Goal: Information Seeking & Learning: Learn about a topic

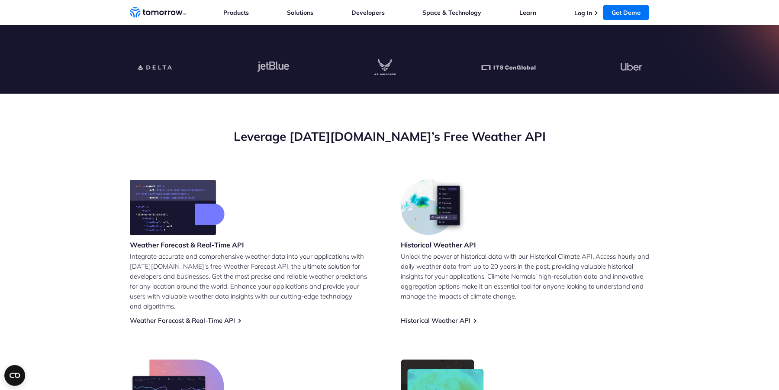
scroll to position [297, 0]
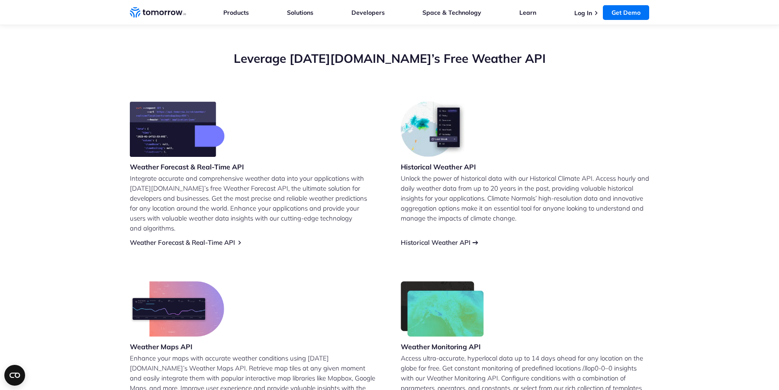
click at [426, 238] on link "Historical Weather API" at bounding box center [436, 242] width 70 height 8
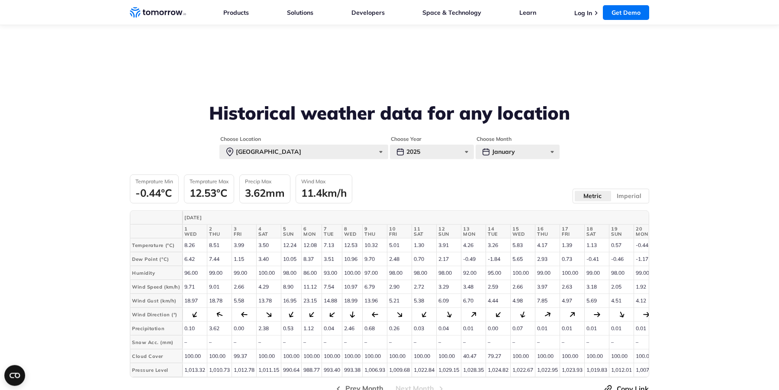
scroll to position [1925, 0]
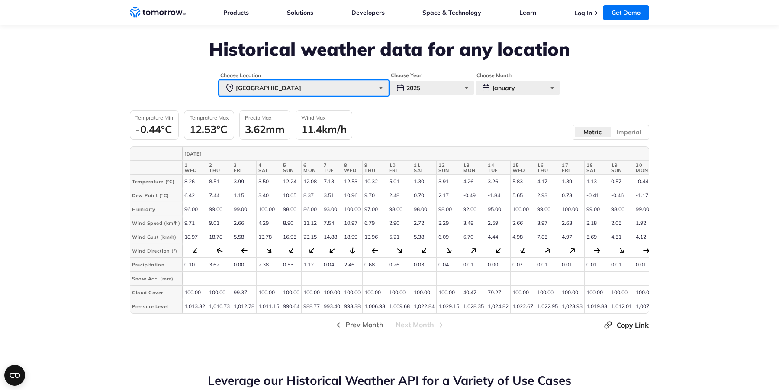
click at [382, 86] on div "[GEOGRAPHIC_DATA]" at bounding box center [303, 88] width 169 height 15
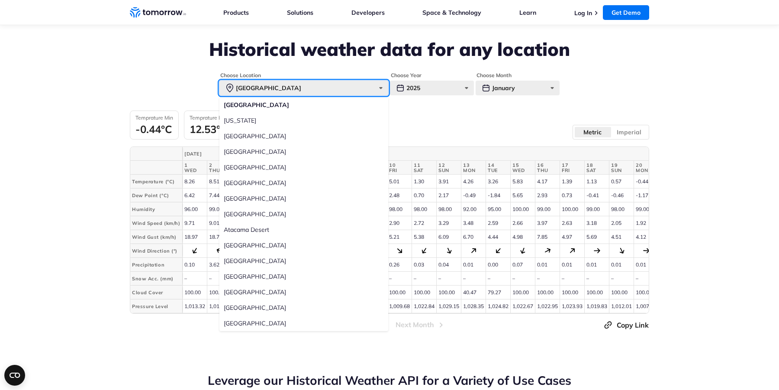
click at [382, 86] on div "[GEOGRAPHIC_DATA]" at bounding box center [303, 88] width 169 height 15
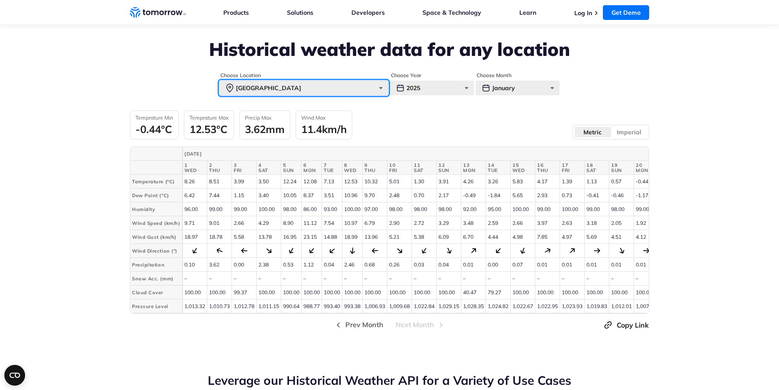
click at [380, 86] on div "[GEOGRAPHIC_DATA]" at bounding box center [303, 88] width 169 height 15
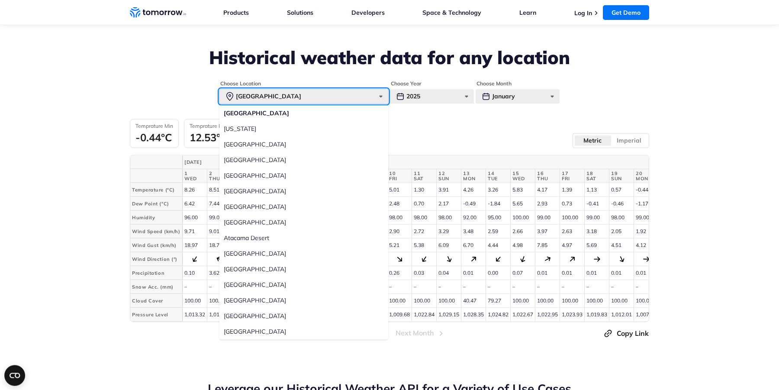
scroll to position [1876, 0]
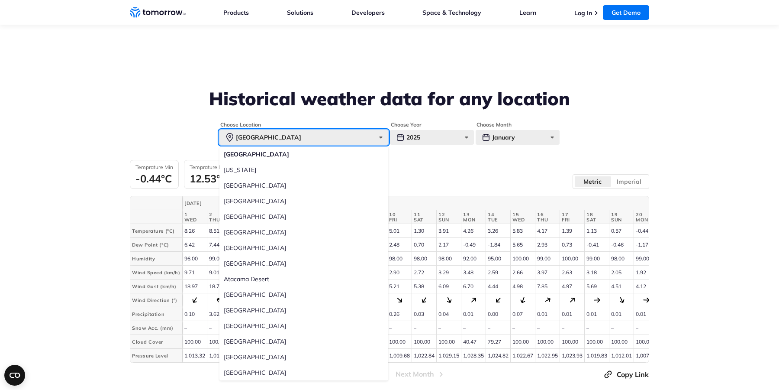
click at [257, 137] on div "Paris" at bounding box center [303, 137] width 169 height 15
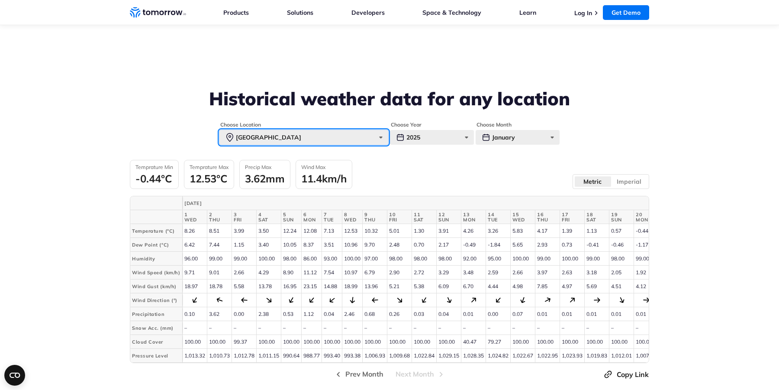
click at [257, 137] on div "Paris" at bounding box center [303, 137] width 169 height 15
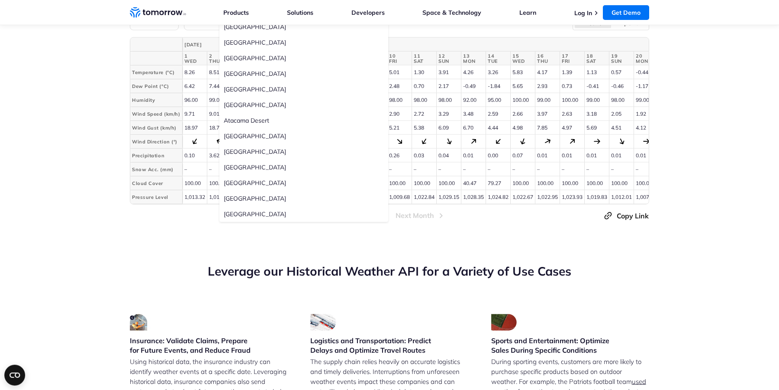
scroll to position [2073, 0]
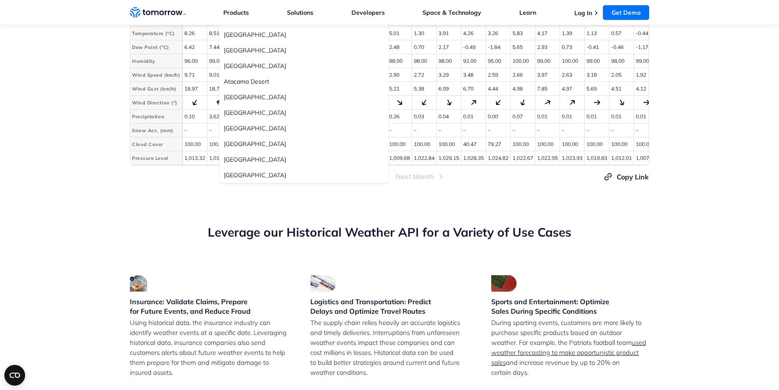
click at [250, 221] on section "Leverage our Historical Weather API for a Variety of Use Cases Insurance: Valid…" at bounding box center [389, 368] width 779 height 359
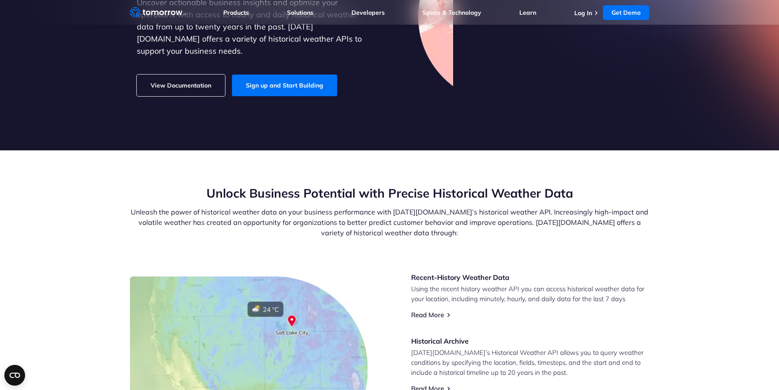
scroll to position [0, 0]
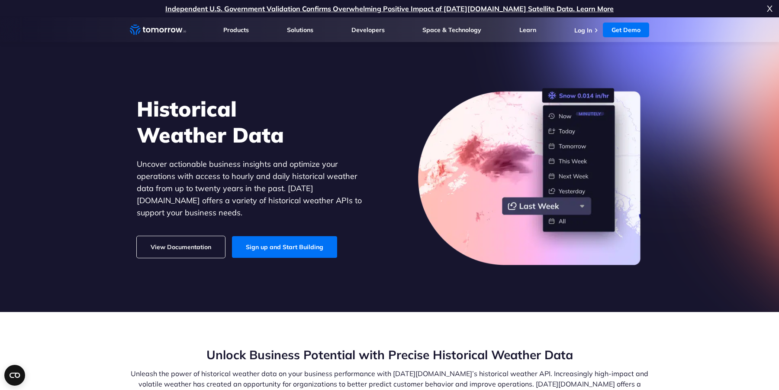
click at [182, 241] on link "View Documentation" at bounding box center [181, 247] width 88 height 22
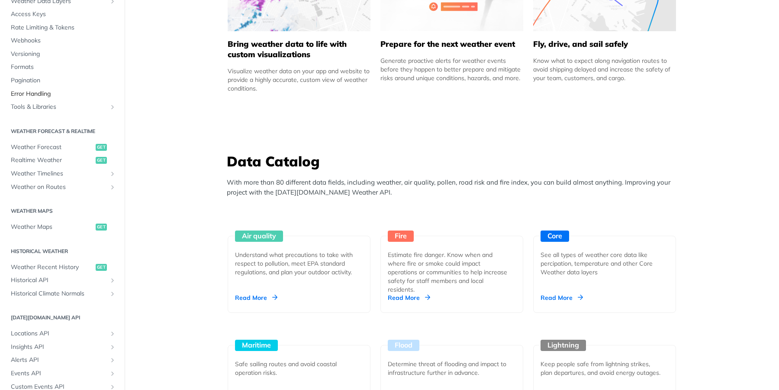
scroll to position [104, 0]
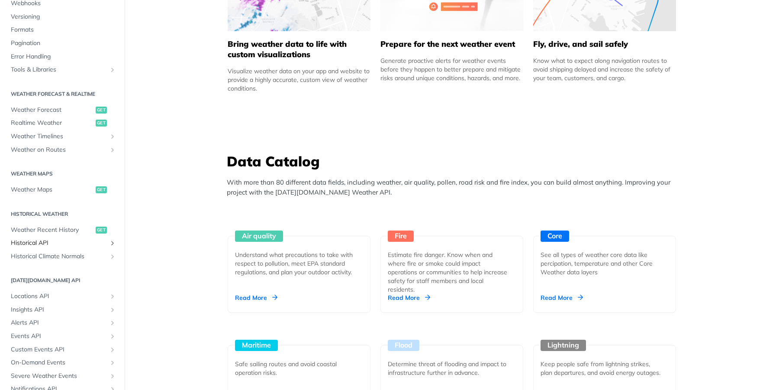
click at [25, 244] on span "Historical API" at bounding box center [59, 243] width 96 height 9
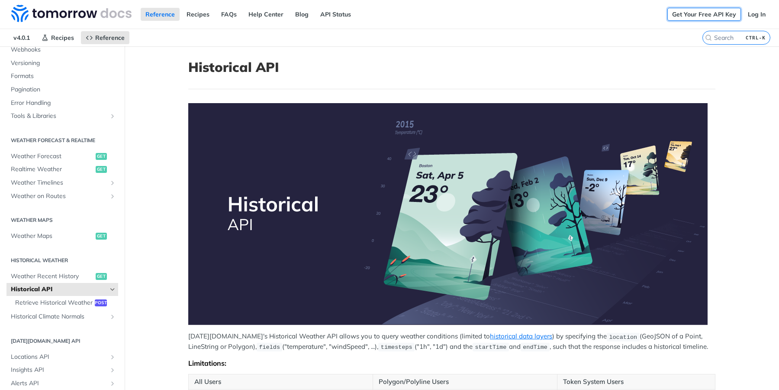
click at [702, 16] on link "Get Your Free API Key" at bounding box center [704, 14] width 74 height 13
click at [693, 11] on link "Get Your Free API Key" at bounding box center [704, 14] width 74 height 13
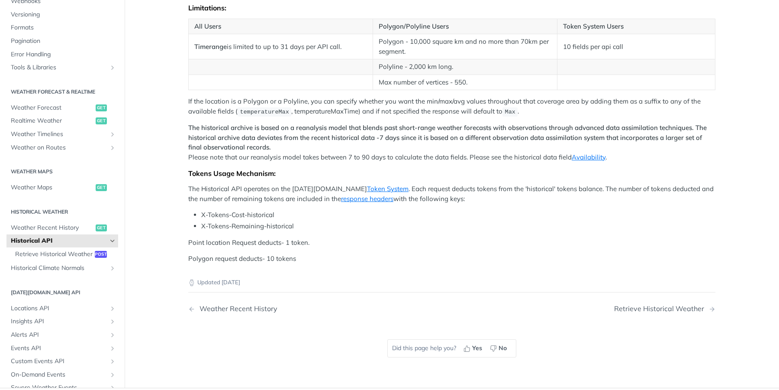
scroll to position [312, 0]
